Goal: Task Accomplishment & Management: Use online tool/utility

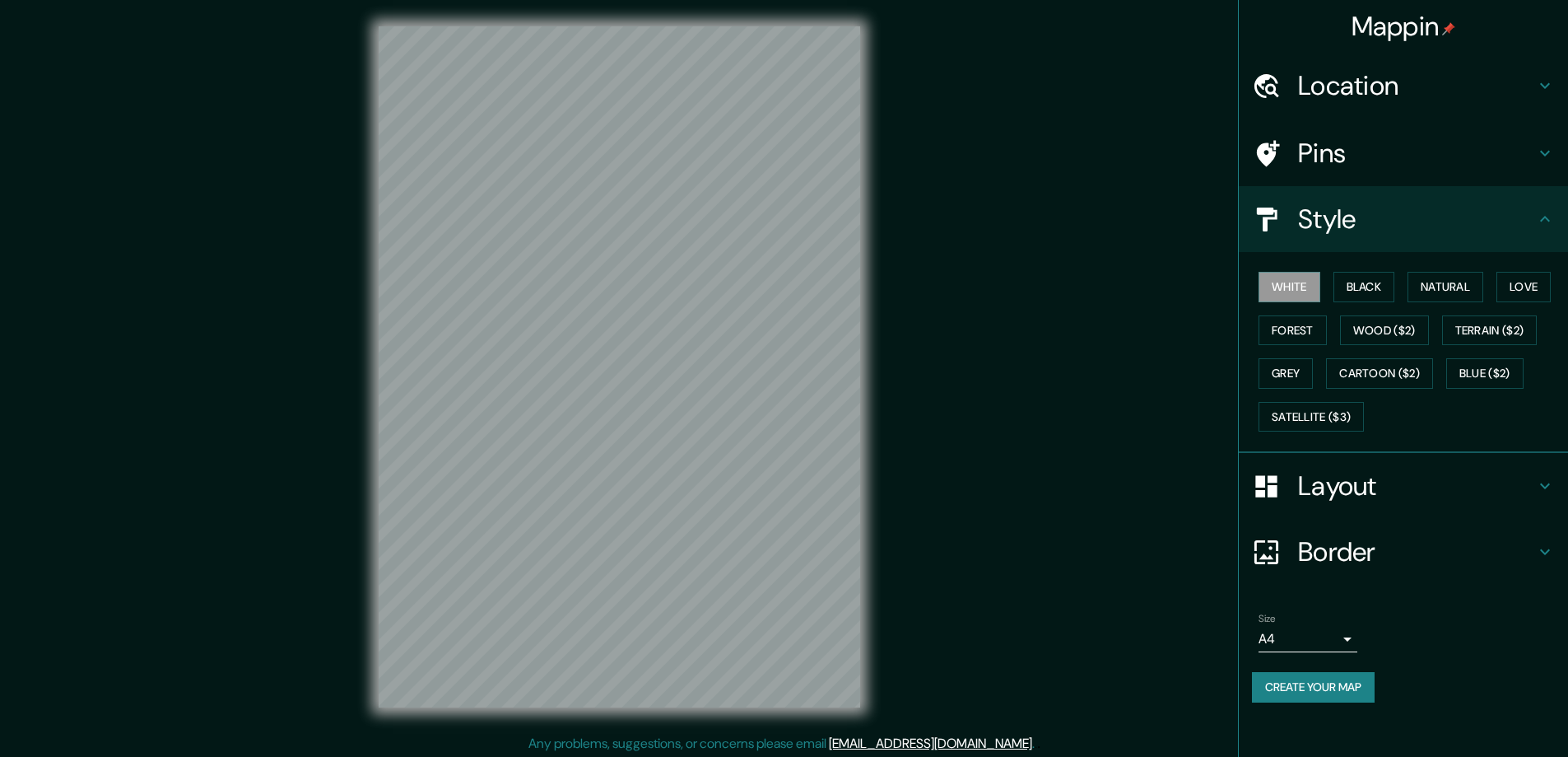
click at [1378, 280] on button "Black" at bounding box center [1364, 287] width 61 height 30
click at [1317, 482] on h4 "Layout" at bounding box center [1416, 486] width 237 height 33
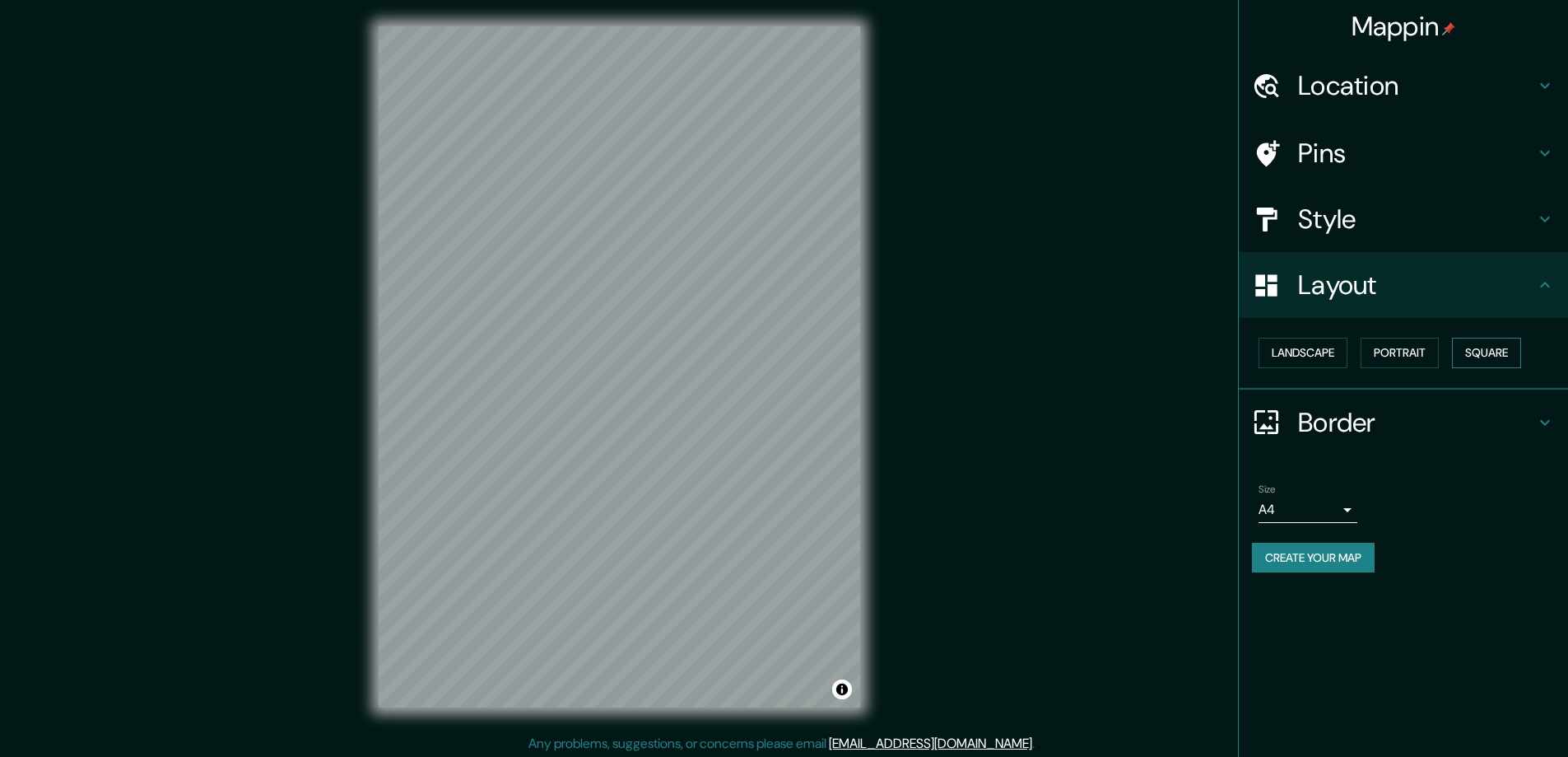
click at [1479, 348] on button "Square" at bounding box center [1486, 352] width 69 height 30
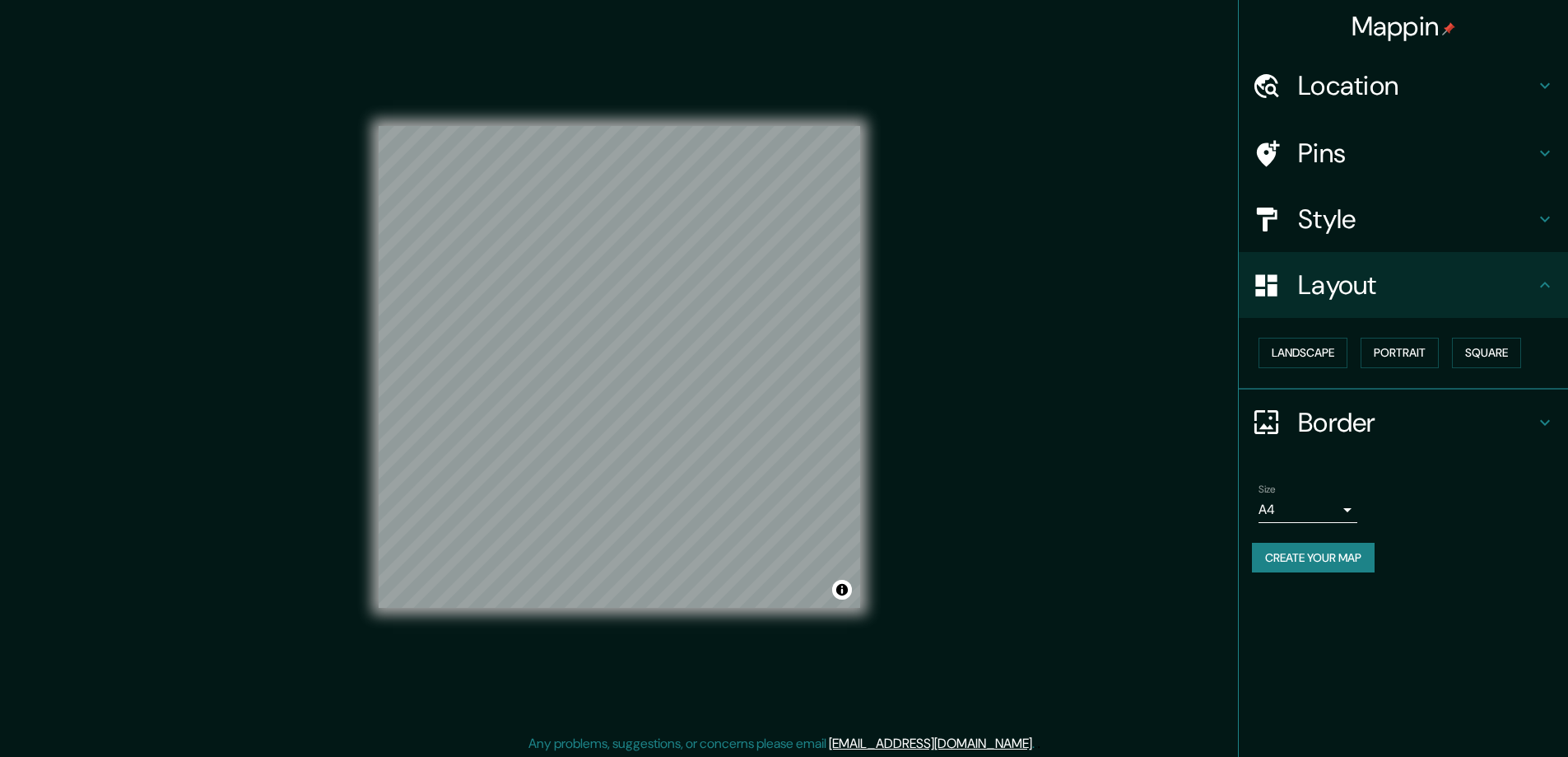
click at [1345, 509] on body "Mappin Location Pins Style Layout Landscape Portrait Square Border Choose a bor…" at bounding box center [784, 378] width 1568 height 757
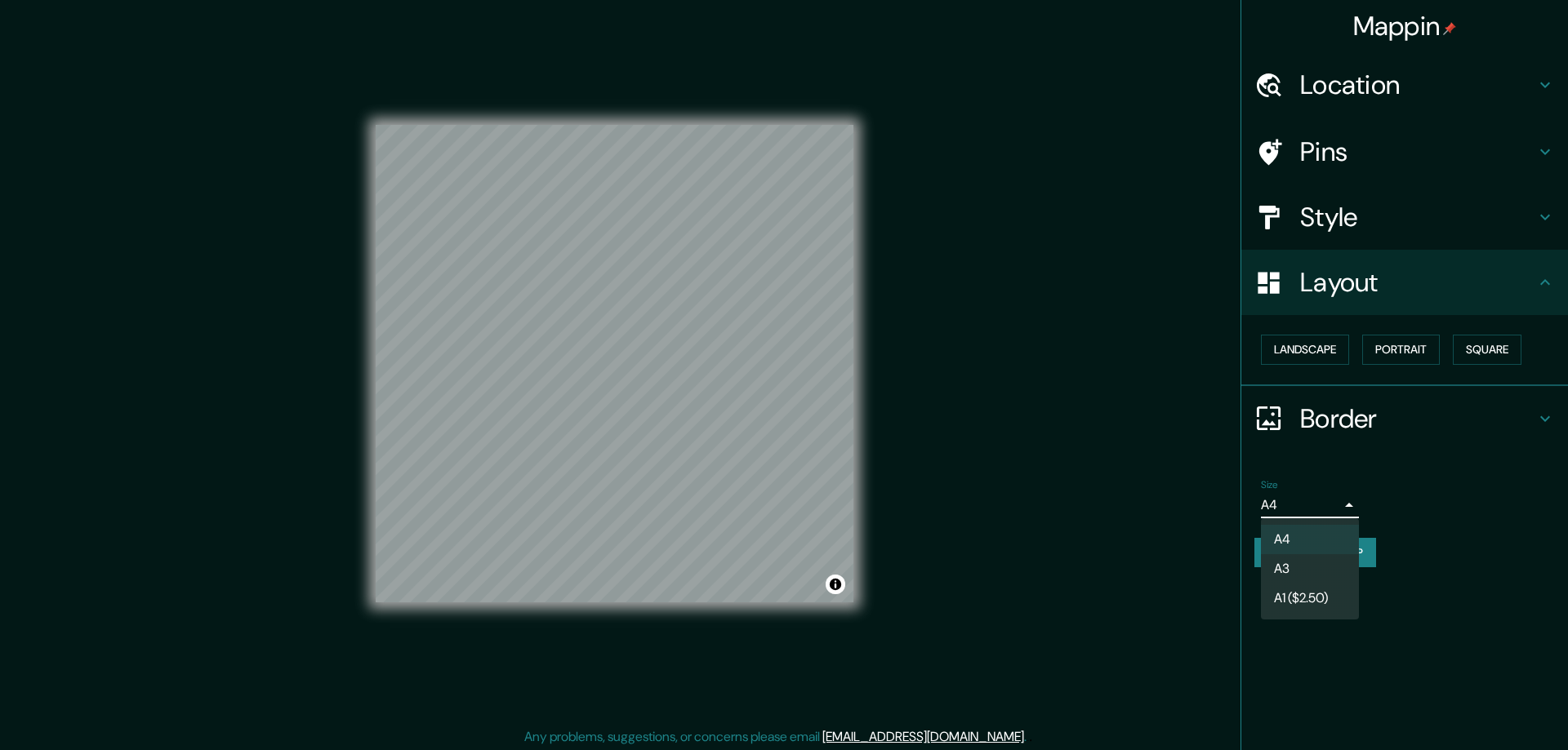
click at [1296, 566] on li "A3" at bounding box center [1310, 568] width 98 height 29
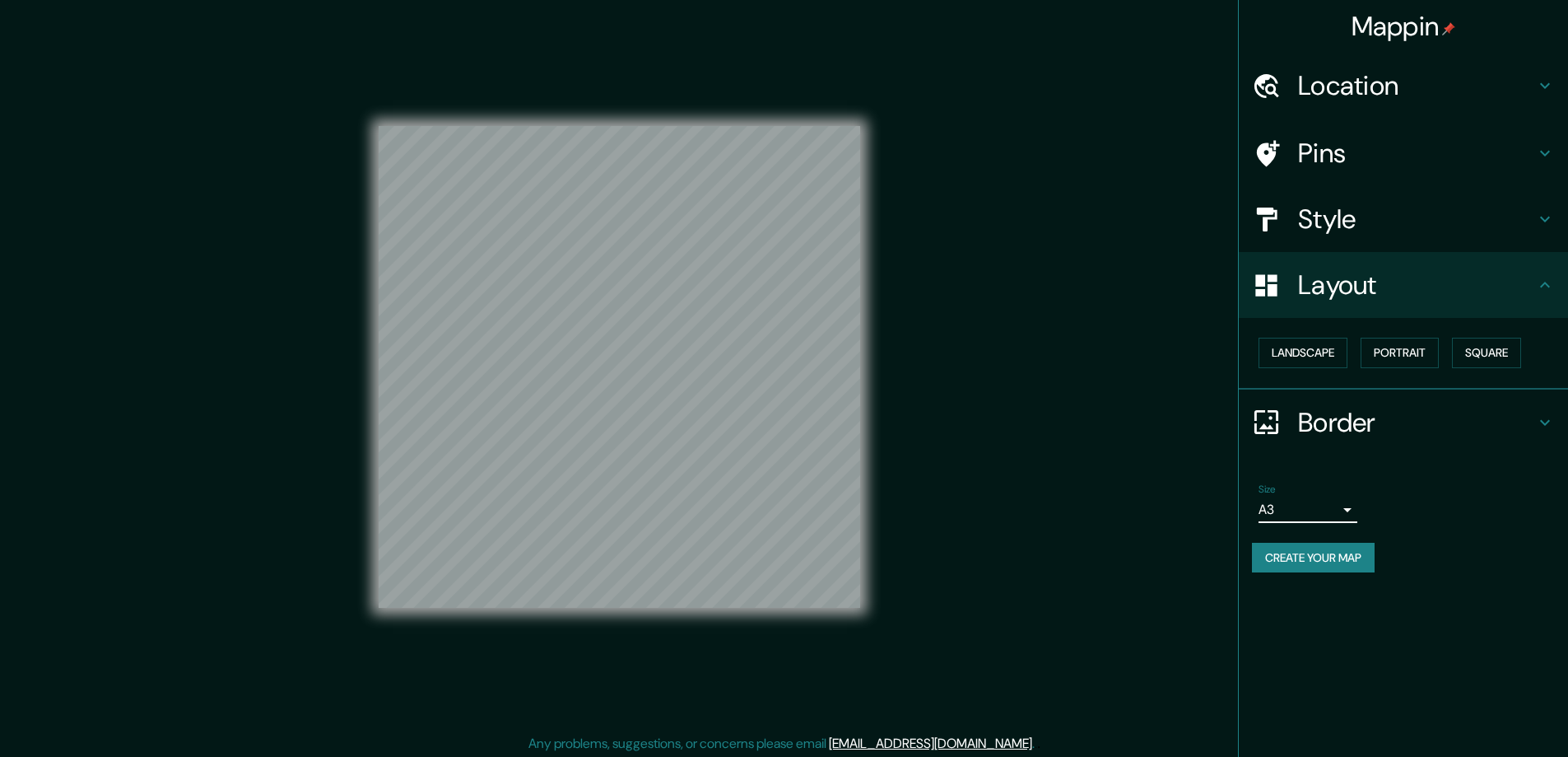
click at [1314, 90] on h4 "Location" at bounding box center [1416, 85] width 237 height 33
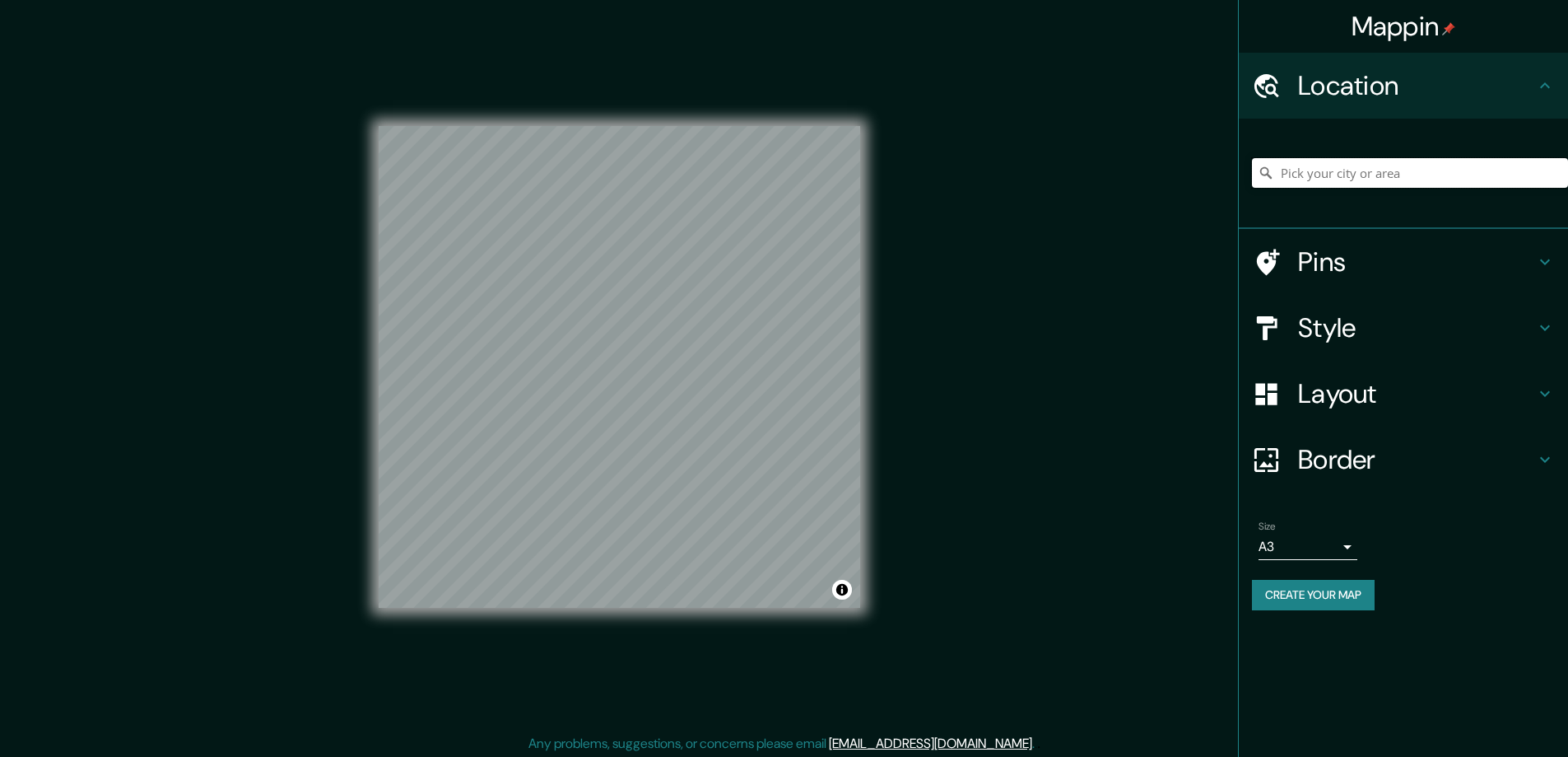
paste input "[STREET_ADDRESS]"
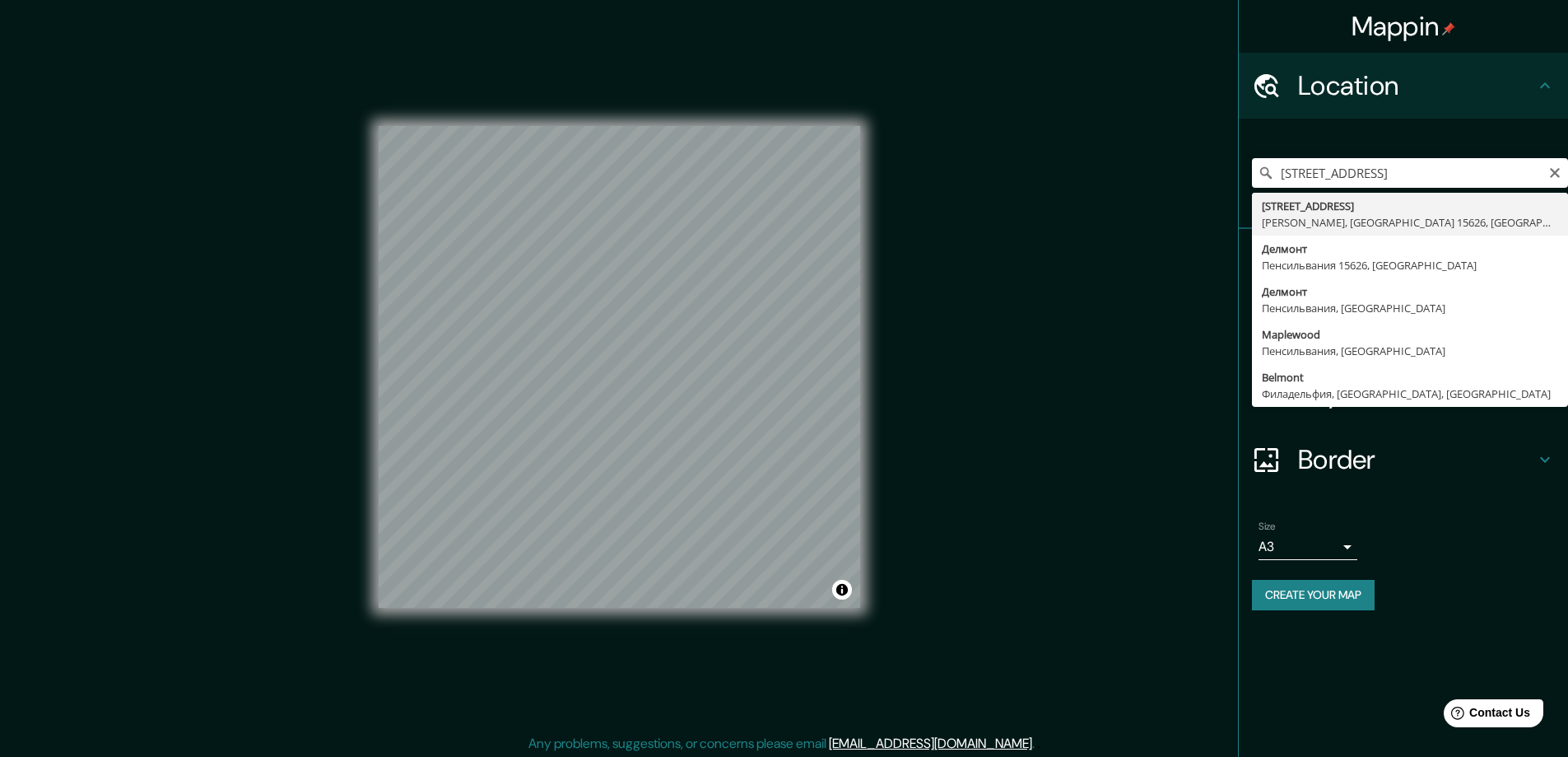
type input "[STREET_ADDRESS]"
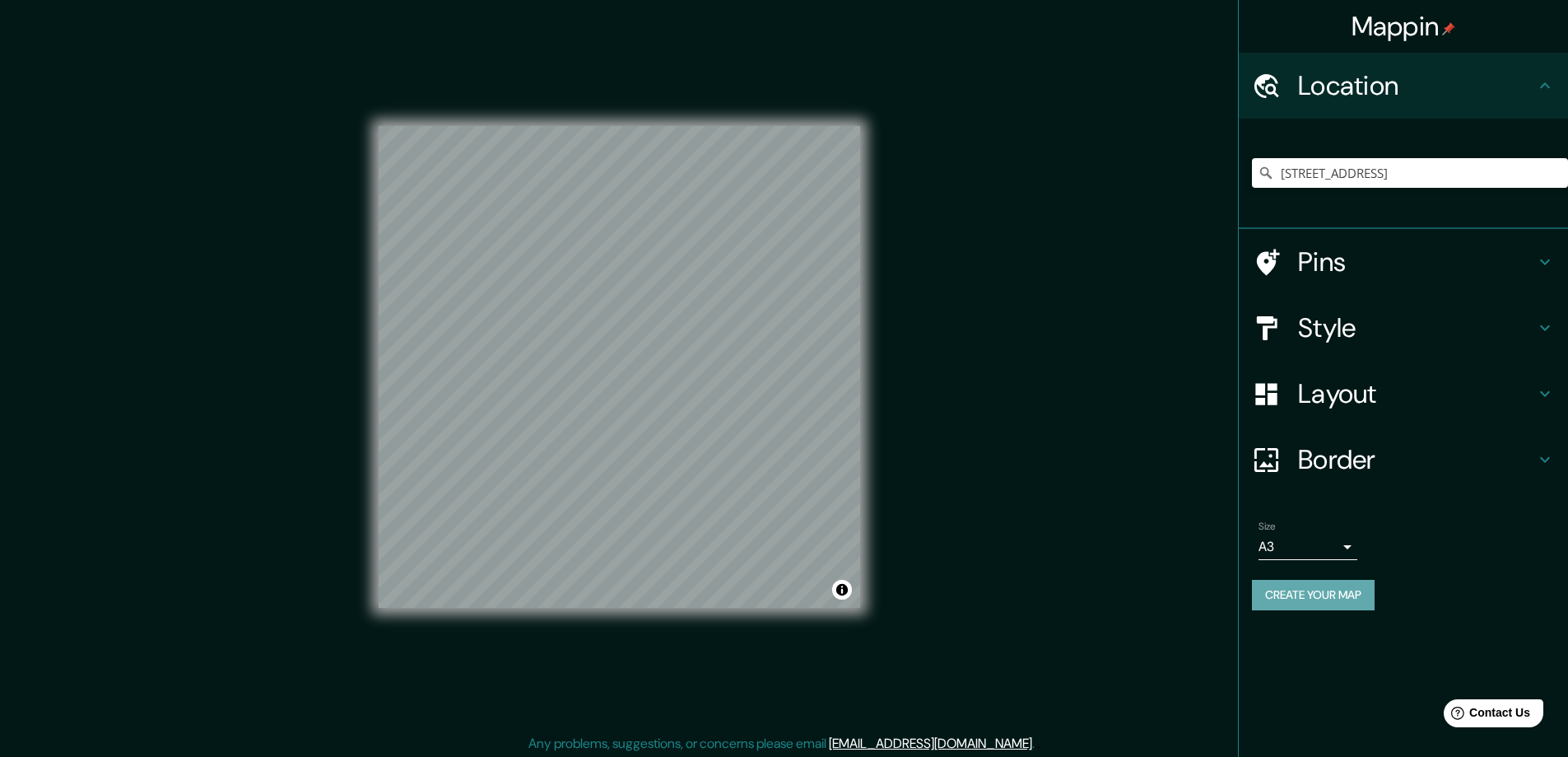
click at [1304, 593] on button "Create your map" at bounding box center [1313, 595] width 123 height 30
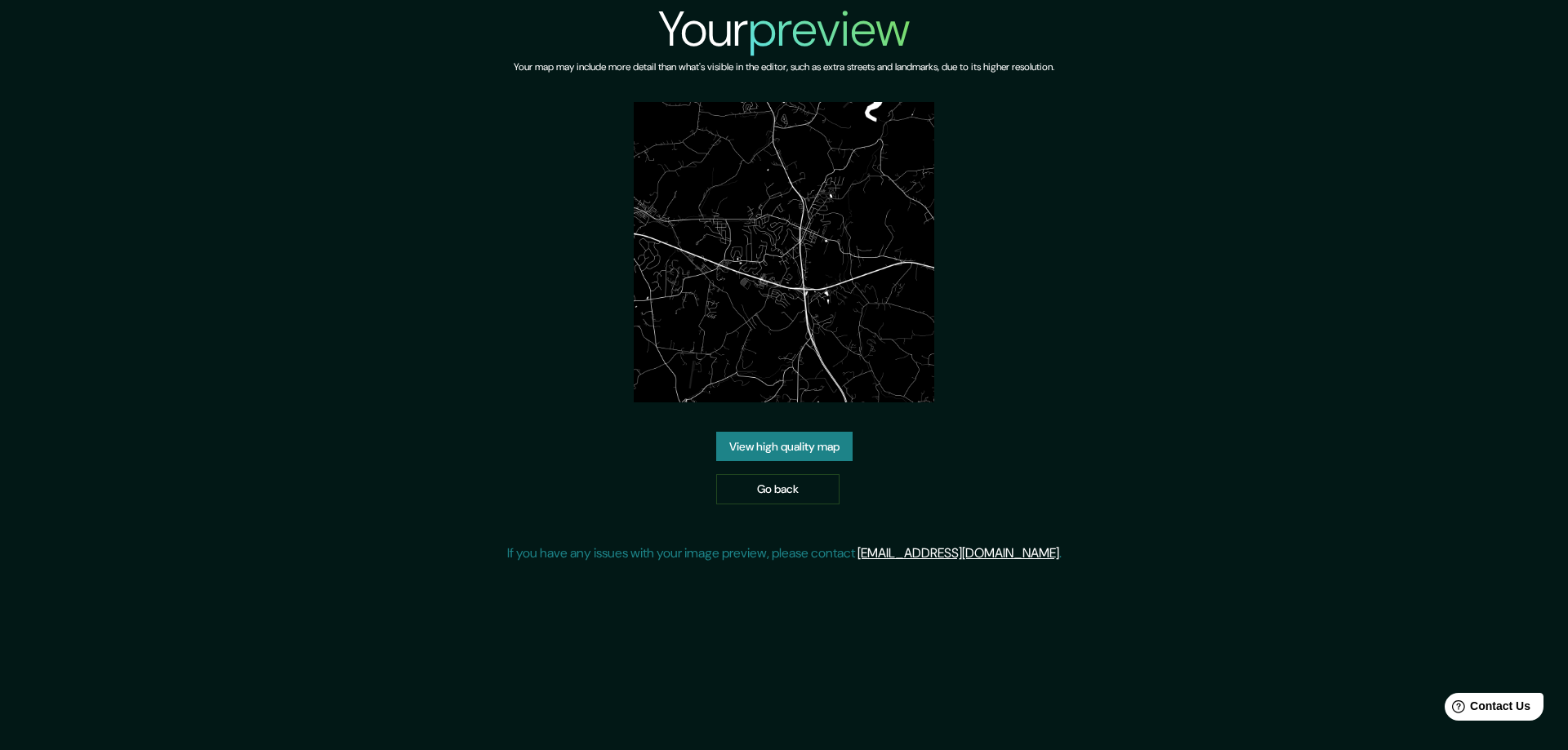
drag, startPoint x: 767, startPoint y: 439, endPoint x: 433, endPoint y: 407, distance: 335.5
click at [769, 439] on link "View high quality map" at bounding box center [784, 446] width 136 height 30
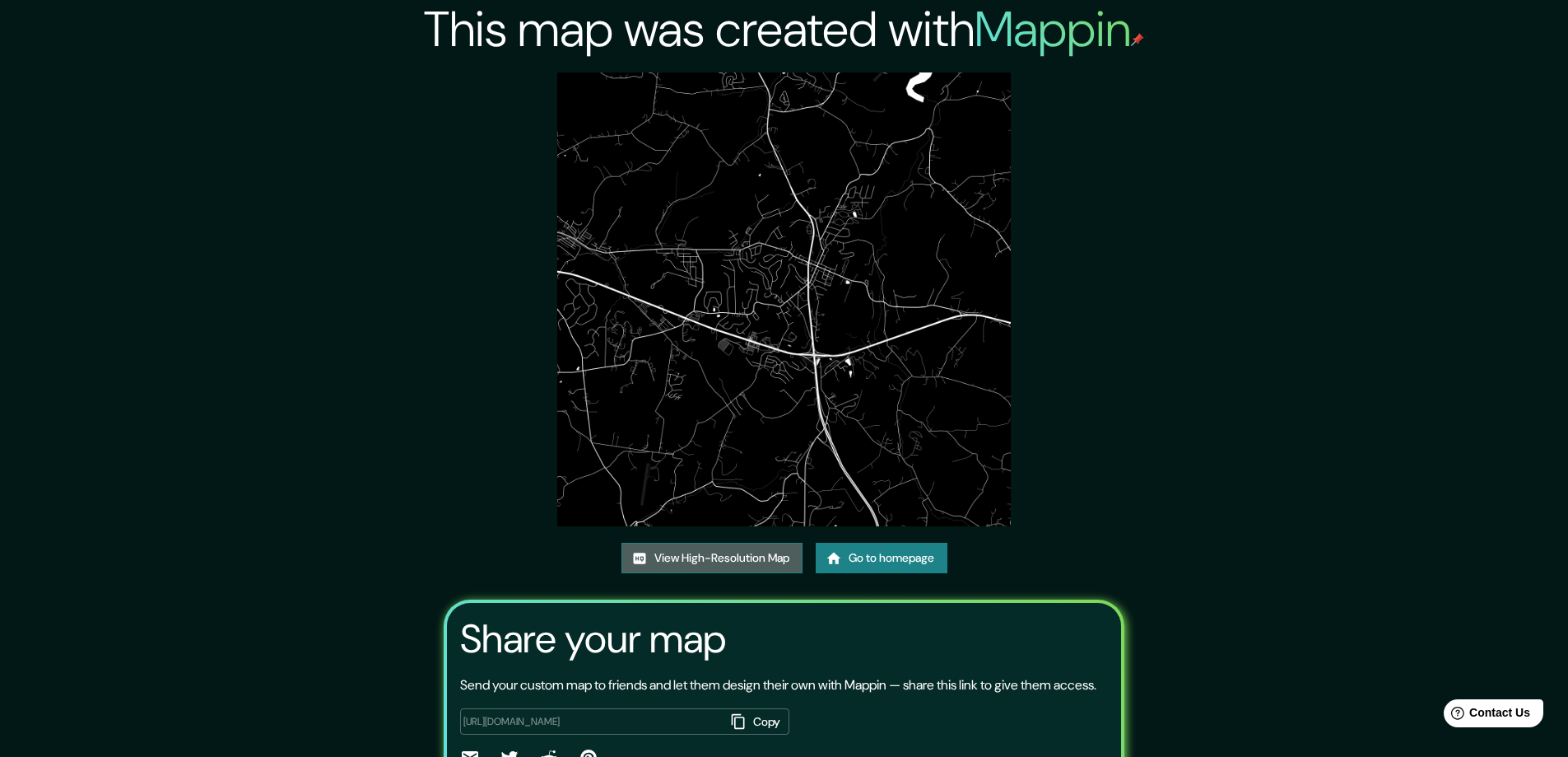
click at [679, 559] on link "View High-Resolution Map" at bounding box center [713, 557] width 181 height 30
click at [856, 556] on link "Go to homepage" at bounding box center [882, 557] width 132 height 30
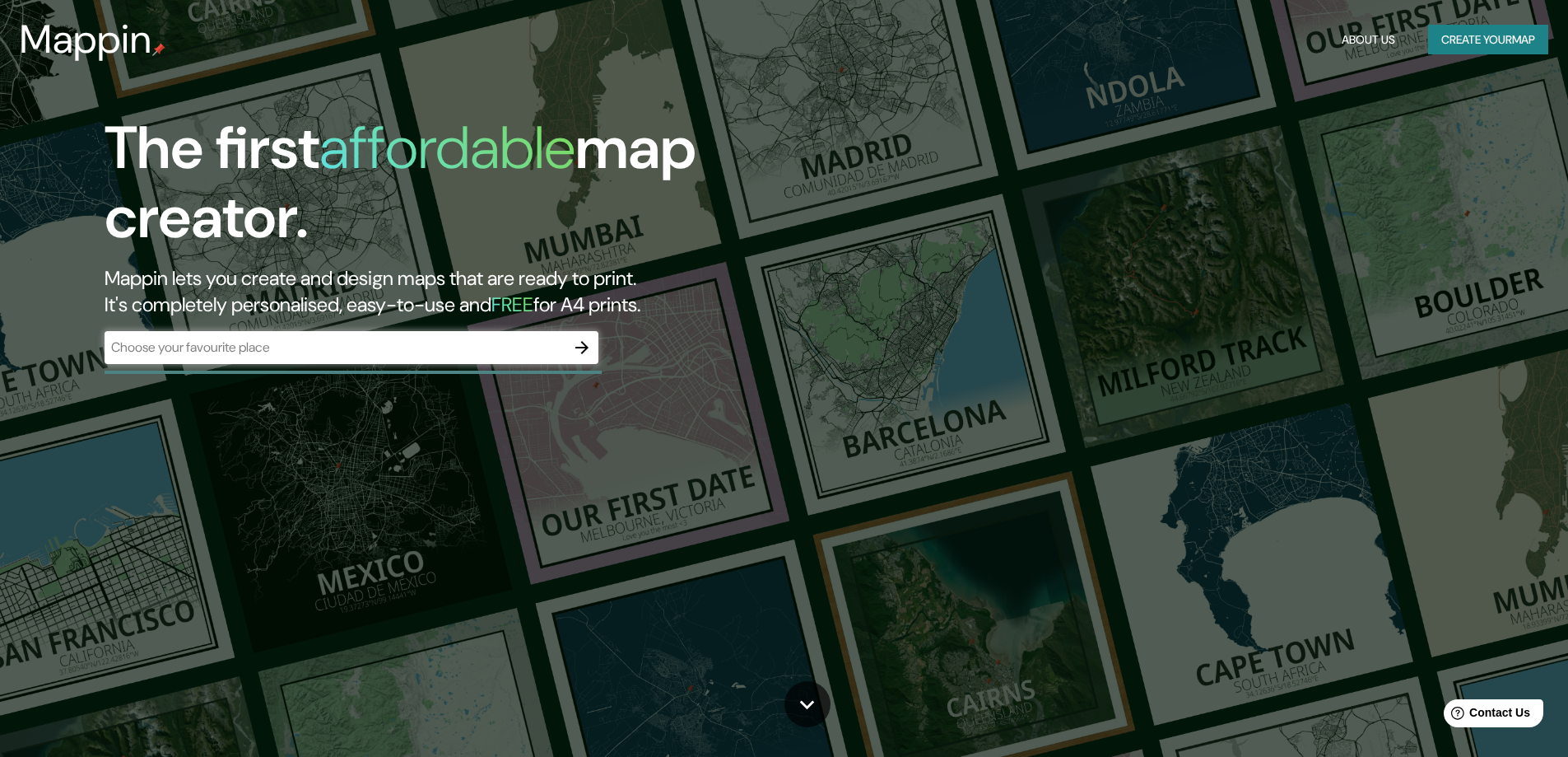
click at [278, 580] on div "The first affordable map creator. Mappin lets you create and design maps that a…" at bounding box center [784, 378] width 1568 height 757
click at [582, 348] on icon "button" at bounding box center [583, 347] width 20 height 20
